Goal: Task Accomplishment & Management: Complete application form

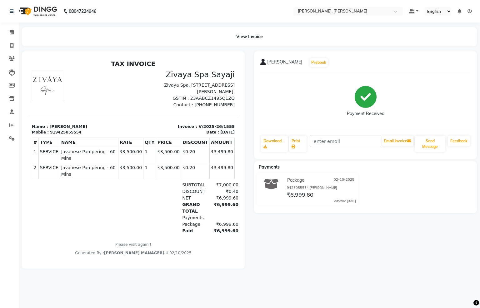
click at [447, 7] on nav "08047224946 Select Location × [PERSON_NAME], [PERSON_NAME] Default Panel My Pan…" at bounding box center [240, 11] width 480 height 22
click at [14, 29] on span at bounding box center [11, 32] width 11 height 7
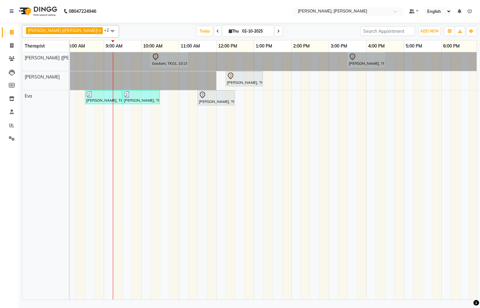
scroll to position [0, 68]
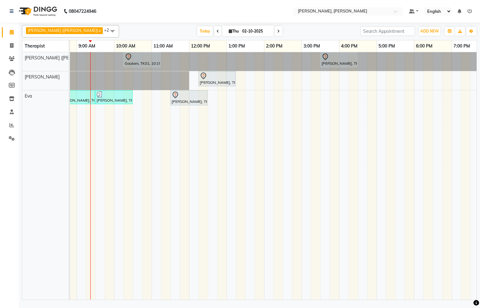
click at [2, 71] on div at bounding box center [2, 61] width 0 height 19
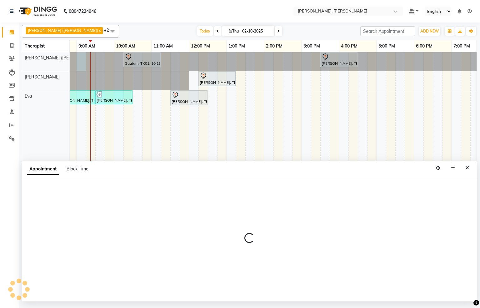
select select "55791"
select select "540"
select select "tentative"
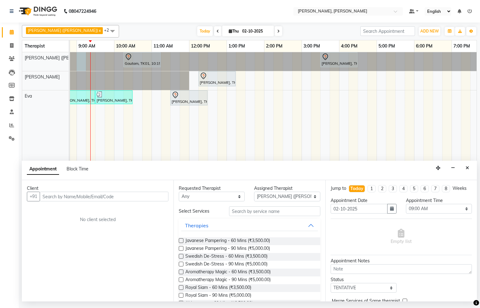
click at [468, 166] on button "Close" at bounding box center [466, 168] width 9 height 10
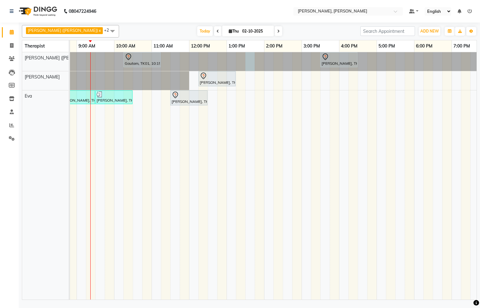
click at [2, 62] on div at bounding box center [2, 61] width 0 height 19
select select "55791"
select select "tentative"
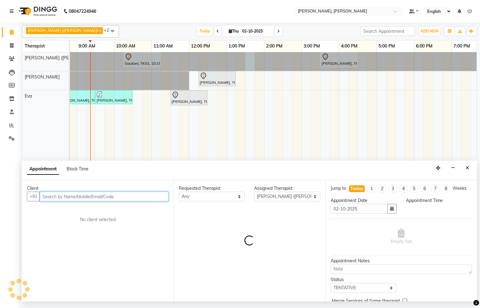
select select "810"
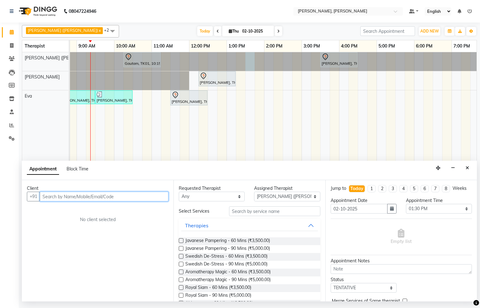
click at [128, 195] on input "text" at bounding box center [104, 196] width 129 height 10
type input "9179861880"
click at [147, 195] on span "Add Client" at bounding box center [155, 196] width 21 height 6
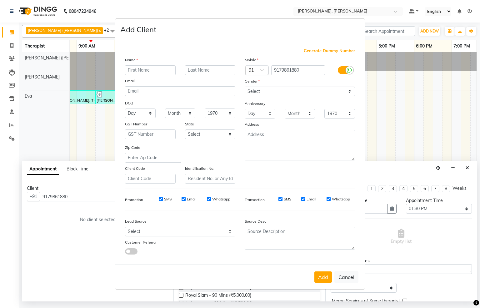
click at [146, 74] on input "text" at bounding box center [150, 70] width 51 height 10
type input "r"
type input "[PERSON_NAME]"
click at [267, 93] on select "Select [DEMOGRAPHIC_DATA] [DEMOGRAPHIC_DATA] Other Prefer Not To Say" at bounding box center [300, 92] width 110 height 10
select select "[DEMOGRAPHIC_DATA]"
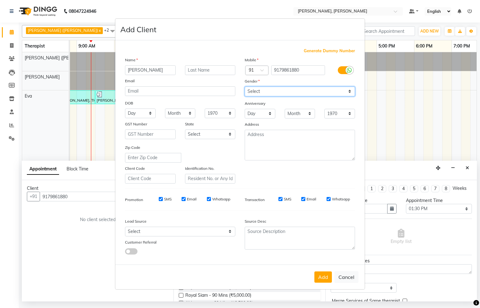
click at [245, 87] on select "Select [DEMOGRAPHIC_DATA] [DEMOGRAPHIC_DATA] Other Prefer Not To Say" at bounding box center [300, 92] width 110 height 10
click at [315, 273] on button "Add" at bounding box center [322, 276] width 17 height 11
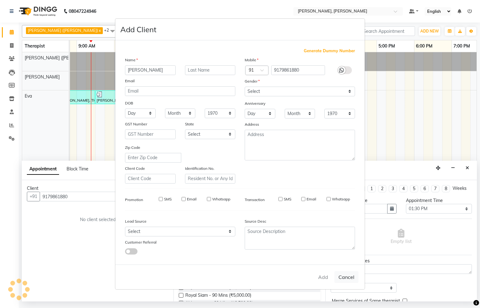
select select
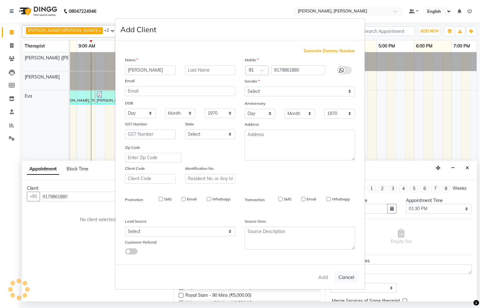
select select
checkbox input "false"
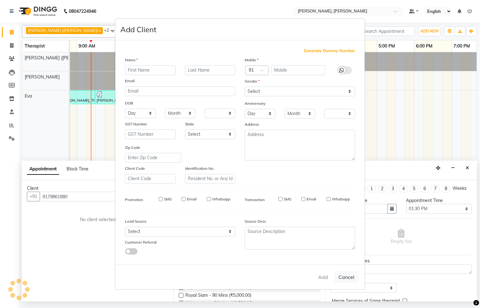
checkbox input "false"
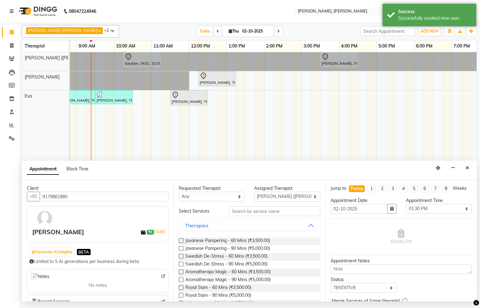
click at [182, 240] on label at bounding box center [181, 240] width 5 height 5
click at [182, 240] on input "checkbox" at bounding box center [181, 241] width 4 height 4
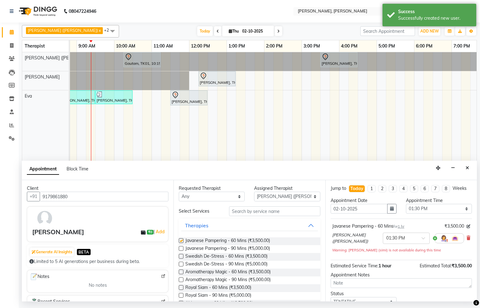
checkbox input "false"
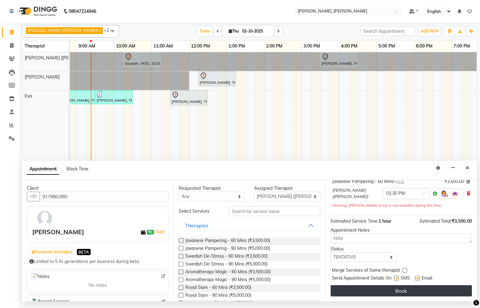
scroll to position [51, 0]
click at [375, 292] on button "Book" at bounding box center [400, 290] width 141 height 11
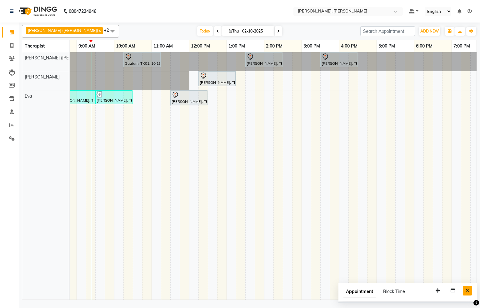
click at [468, 291] on icon "Close" at bounding box center [466, 290] width 3 height 4
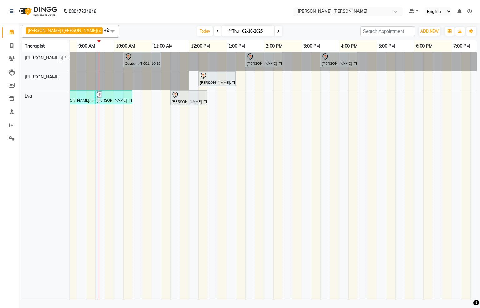
click at [317, 12] on input "text" at bounding box center [341, 12] width 91 height 6
click at [333, 7] on div "Select Location × [PERSON_NAME], [PERSON_NAME]" at bounding box center [347, 11] width 109 height 8
click at [344, 11] on input "text" at bounding box center [341, 12] width 91 height 6
click at [469, 12] on icon at bounding box center [469, 11] width 4 height 4
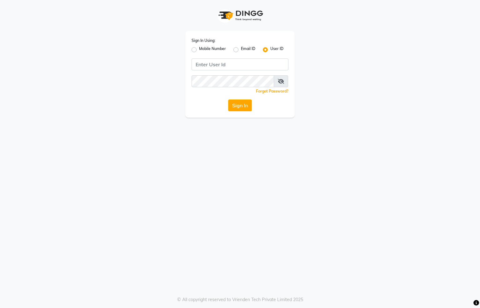
click at [199, 49] on label "Mobile Number" at bounding box center [212, 49] width 27 height 7
click at [199, 49] on input "Mobile Number" at bounding box center [201, 48] width 4 height 4
radio input "true"
radio input "false"
click at [259, 64] on input "Username" at bounding box center [250, 64] width 76 height 12
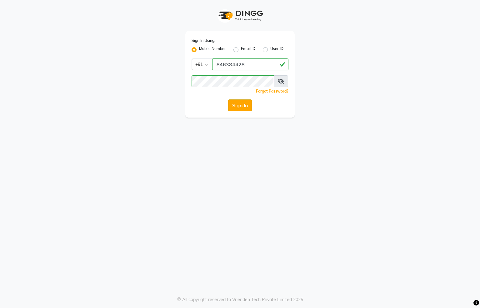
click at [249, 110] on button "Sign In" at bounding box center [240, 105] width 24 height 12
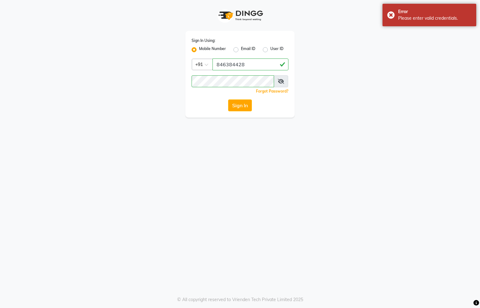
click at [283, 82] on icon at bounding box center [281, 81] width 6 height 5
click at [279, 80] on icon at bounding box center [281, 81] width 6 height 5
click at [232, 63] on input "846384428" at bounding box center [250, 64] width 76 height 12
type input "8463824428"
click at [245, 106] on button "Sign In" at bounding box center [240, 105] width 24 height 12
